Goal: Task Accomplishment & Management: Manage account settings

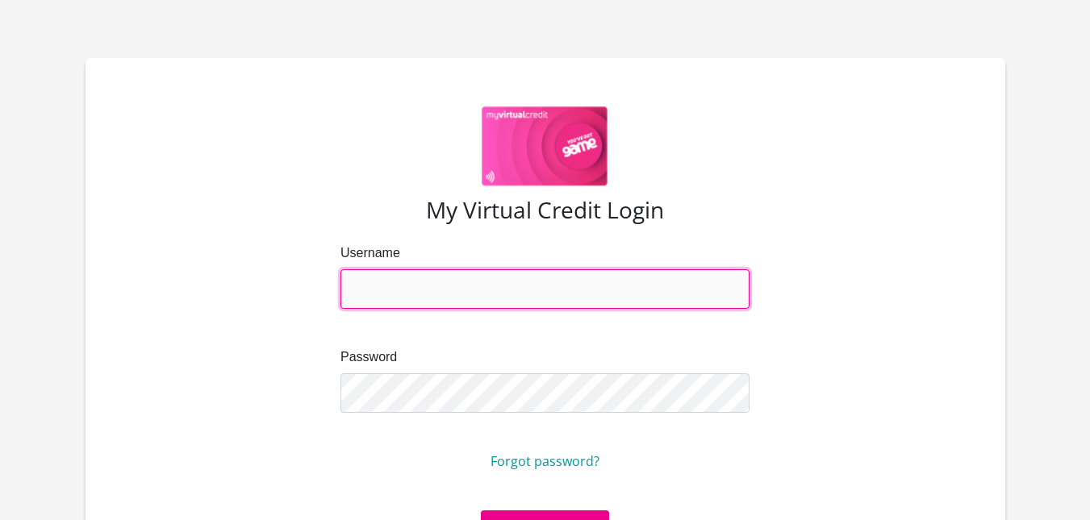
click at [436, 272] on input "Username" at bounding box center [544, 289] width 409 height 40
type input "[EMAIL_ADDRESS][DOMAIN_NAME]"
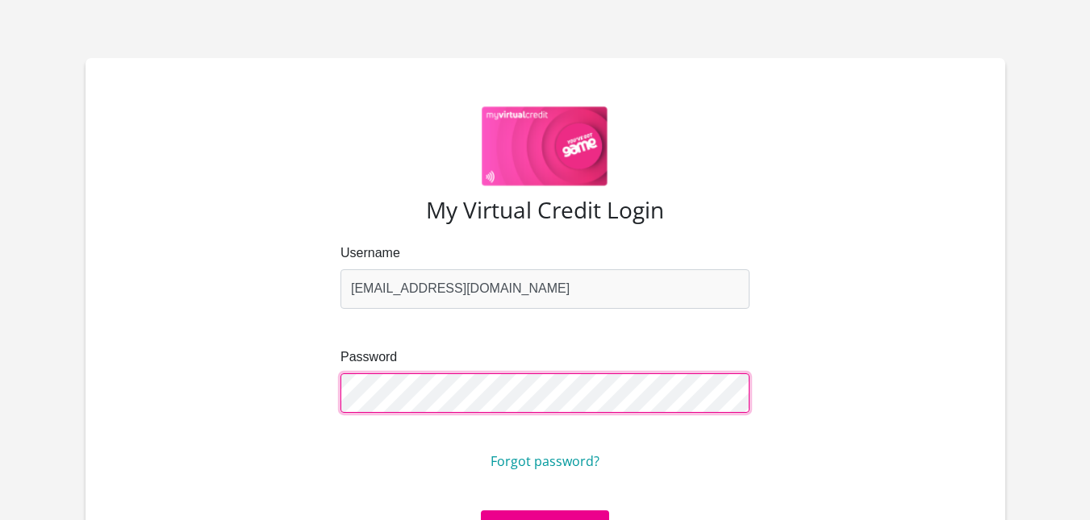
click at [287, 335] on div "Username [EMAIL_ADDRESS][DOMAIN_NAME] Password Forgot password?" at bounding box center [545, 377] width 867 height 267
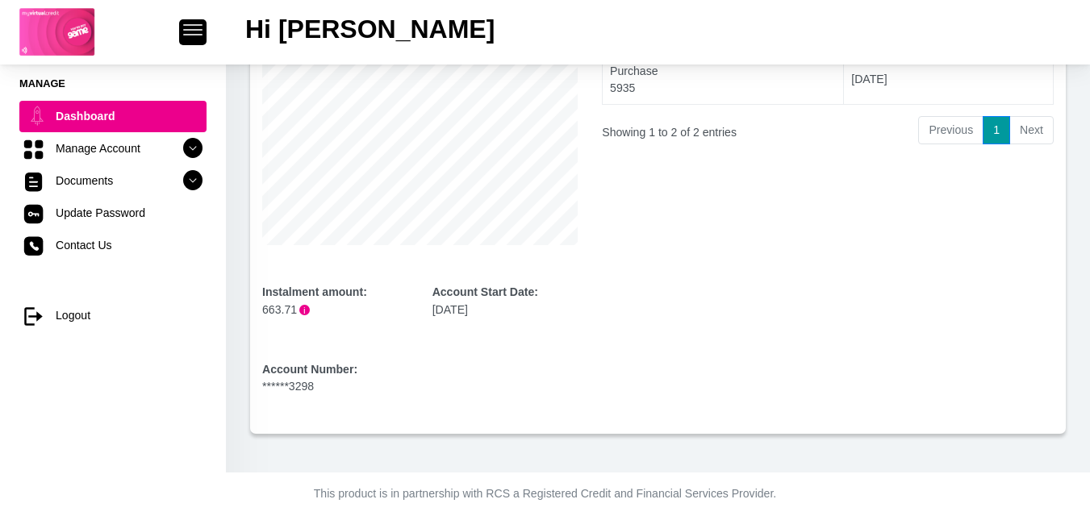
scroll to position [296, 0]
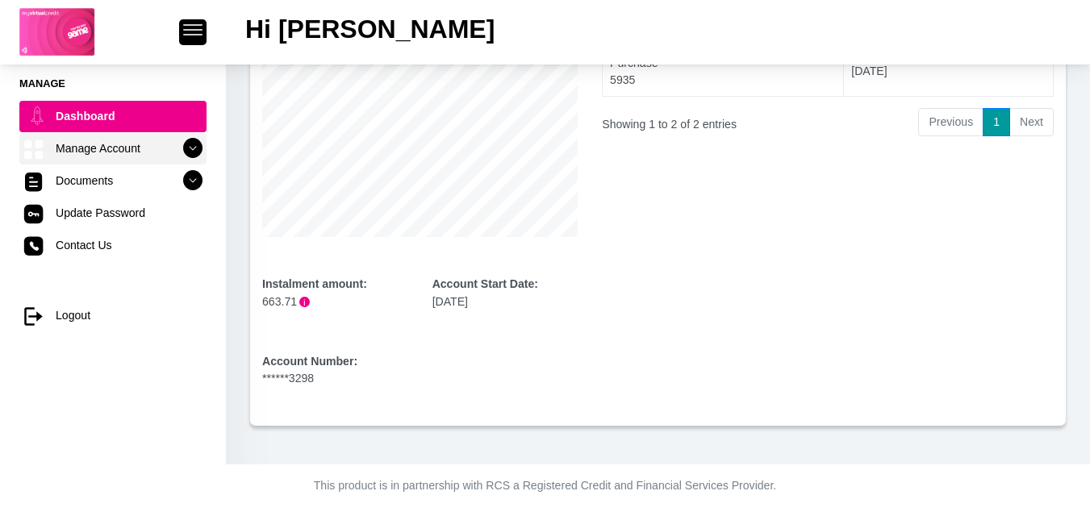
click at [100, 160] on link "Manage Account" at bounding box center [112, 148] width 187 height 31
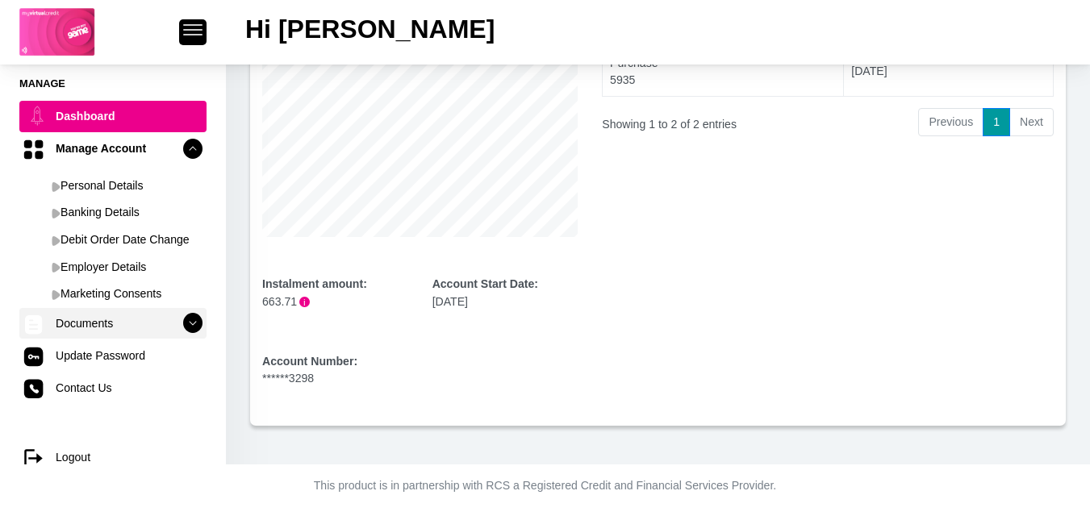
click at [120, 316] on link "Documents" at bounding box center [112, 323] width 187 height 31
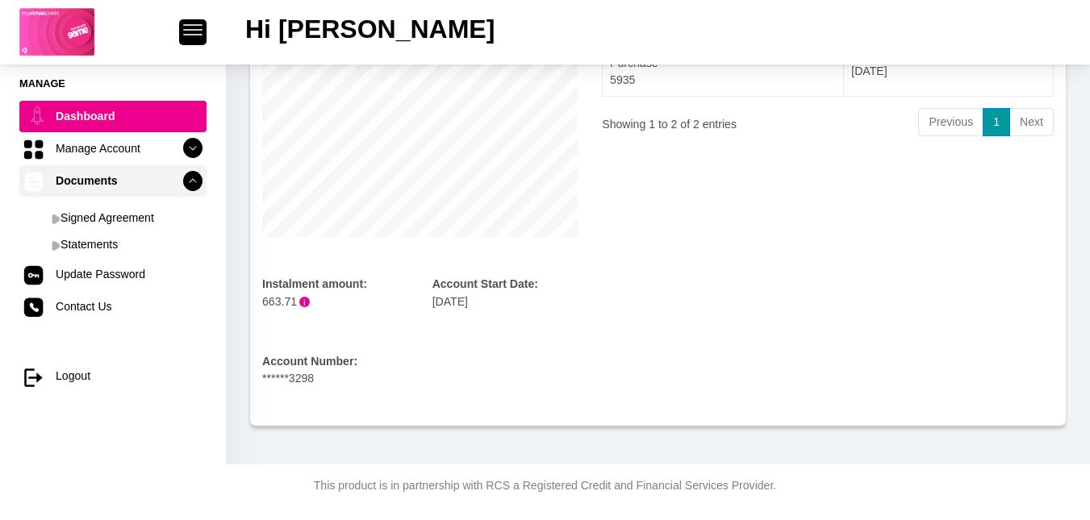
click at [158, 185] on link "Documents" at bounding box center [112, 180] width 187 height 31
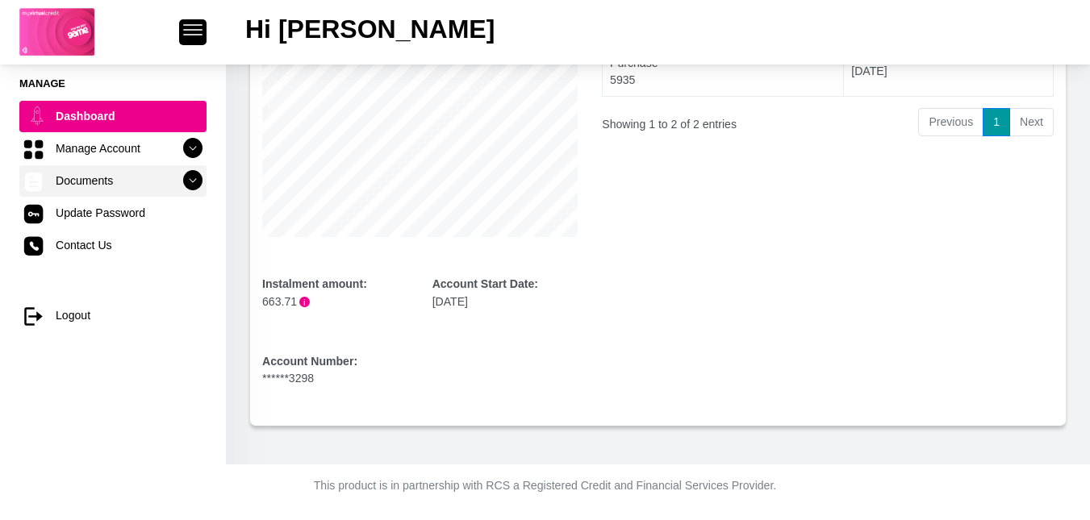
click at [159, 186] on link "Documents" at bounding box center [112, 180] width 187 height 31
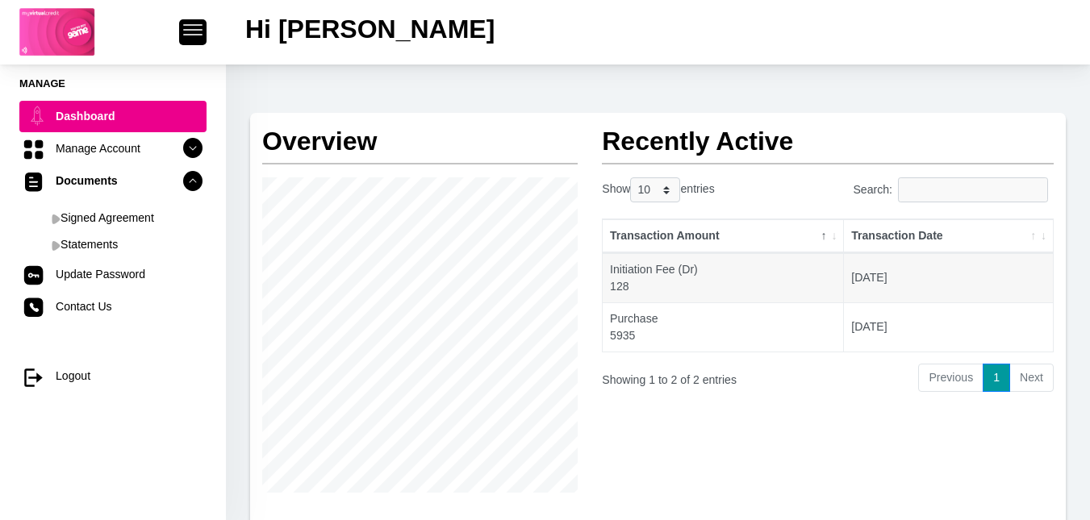
scroll to position [0, 0]
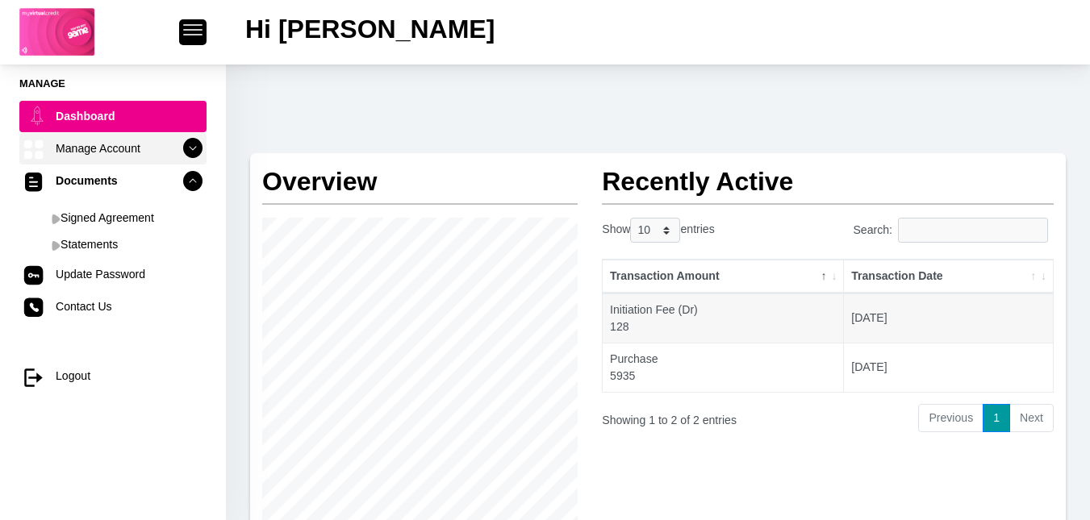
click at [140, 149] on link "Manage Account" at bounding box center [112, 148] width 187 height 31
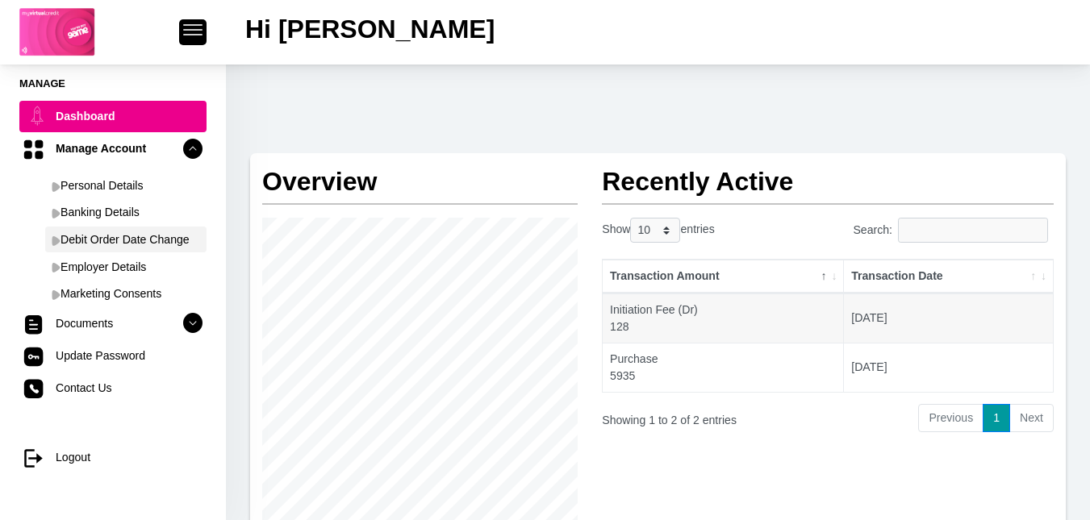
click at [126, 235] on link "Debit Order Date Change" at bounding box center [125, 240] width 161 height 26
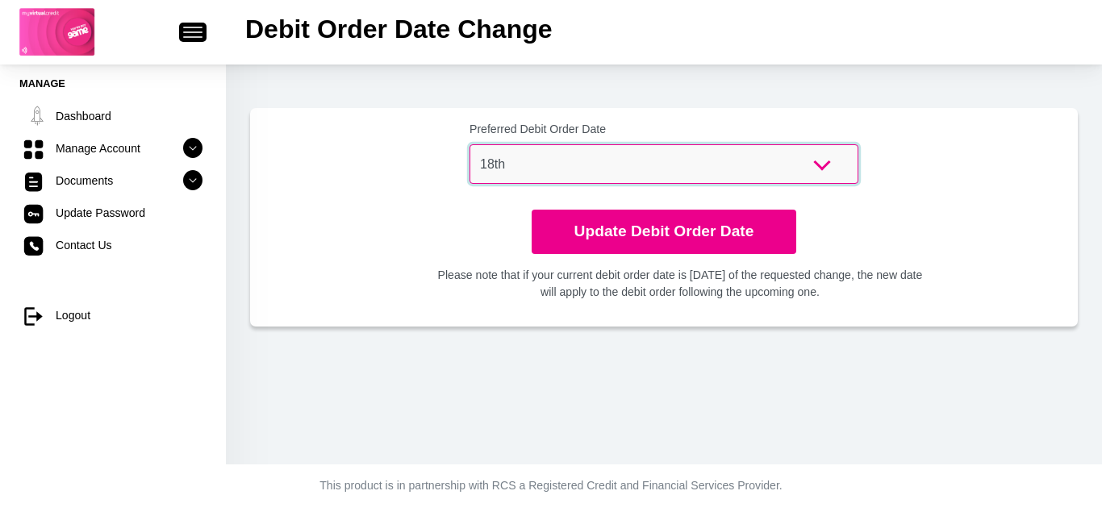
click at [634, 162] on select "1st 2nd 3rd 4th 5th 7th 18th 19th 20th 21st 22nd 23rd 24th 25th 26th 27th 28th …" at bounding box center [664, 164] width 389 height 40
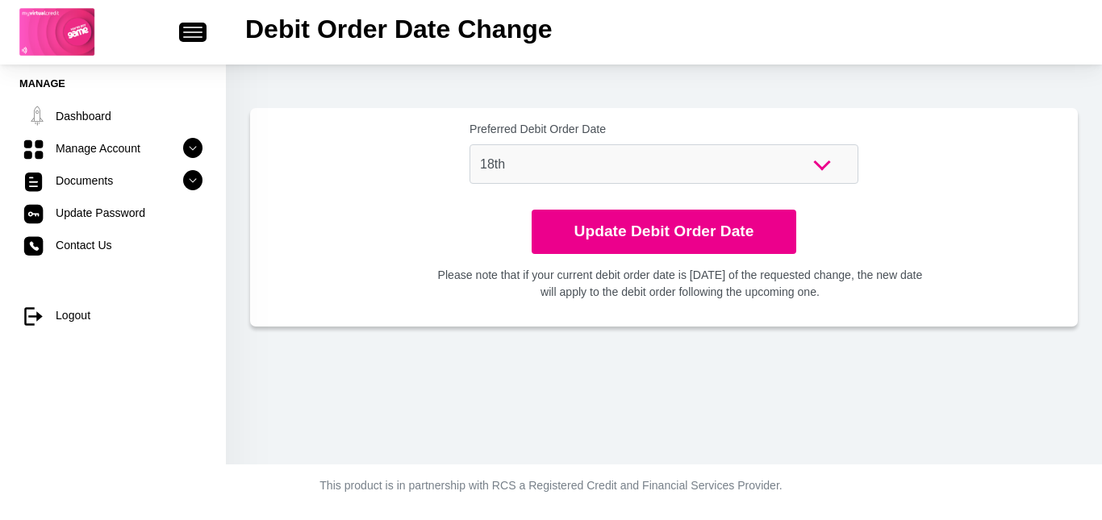
click at [1087, 376] on div "Preferred Debit Order Date 1st 2nd 3rd 4th 5th 7th 18th 19th 20th 21st 22nd 23r…" at bounding box center [664, 265] width 876 height 400
click at [193, 25] on button "button" at bounding box center [192, 32] width 27 height 19
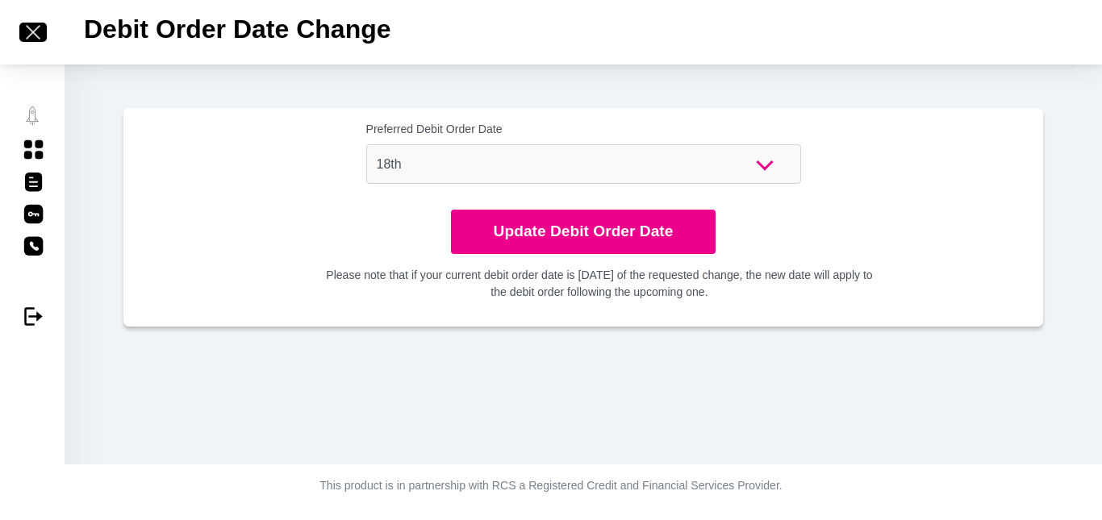
click at [8, 31] on div at bounding box center [32, 32] width 65 height 48
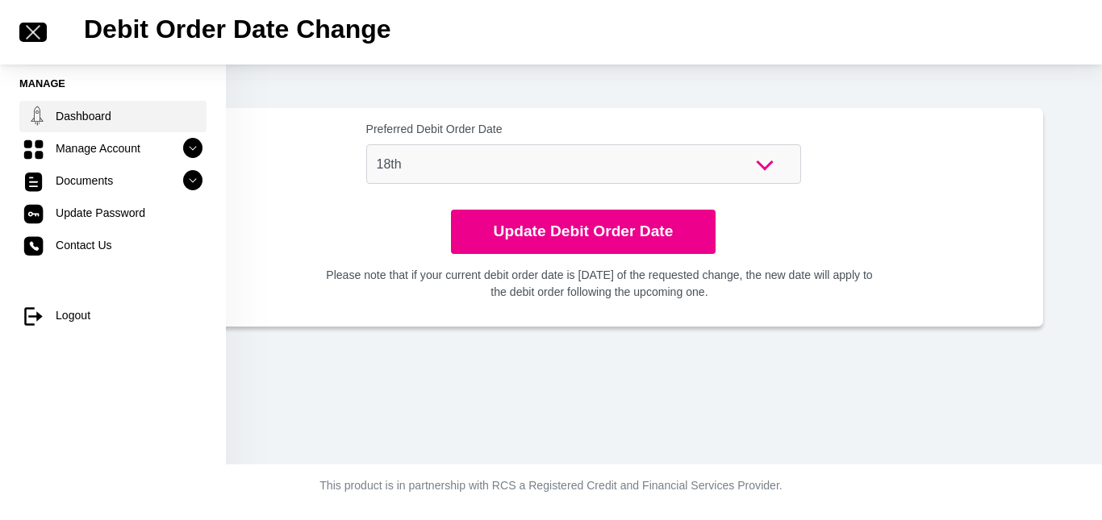
click at [76, 106] on link "Dashboard" at bounding box center [112, 116] width 187 height 31
